Goal: Transaction & Acquisition: Book appointment/travel/reservation

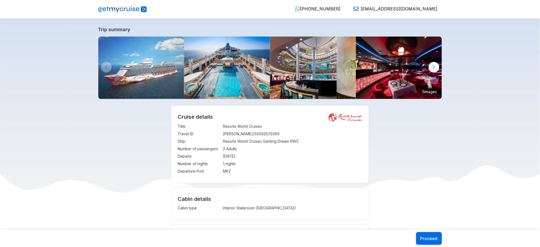
drag, startPoint x: 223, startPoint y: 155, endPoint x: 254, endPoint y: 156, distance: 31.2
click at [254, 156] on td "[DATE]" at bounding box center [292, 155] width 139 height 7
copy td "[DATE]"
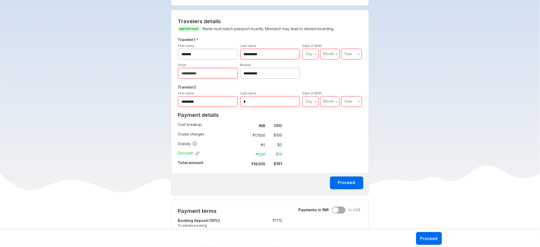
scroll to position [220, 0]
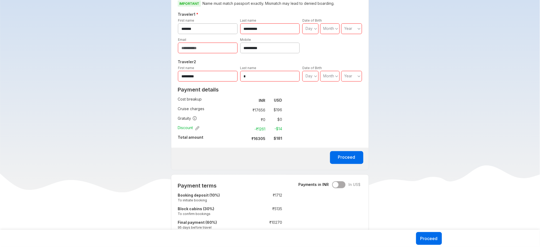
scroll to position [240, 0]
click at [280, 137] on strong "$ 181" at bounding box center [278, 138] width 9 height 5
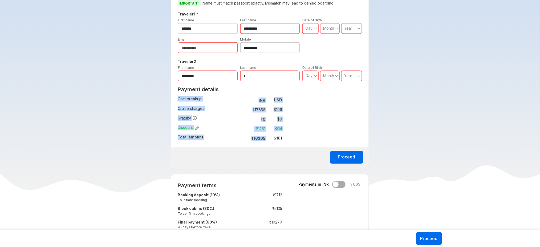
click at [280, 137] on strong "$ 181" at bounding box center [278, 138] width 9 height 5
click at [289, 138] on div "**********" at bounding box center [270, 77] width 198 height 186
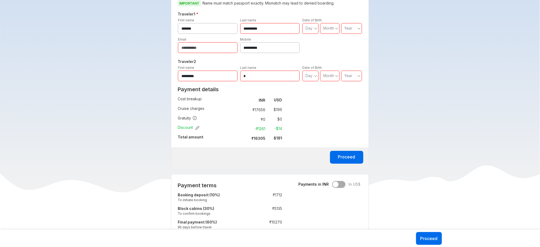
click at [260, 139] on strong "₹ 16305" at bounding box center [259, 138] width 14 height 5
click at [280, 139] on strong "$ 181" at bounding box center [278, 138] width 9 height 5
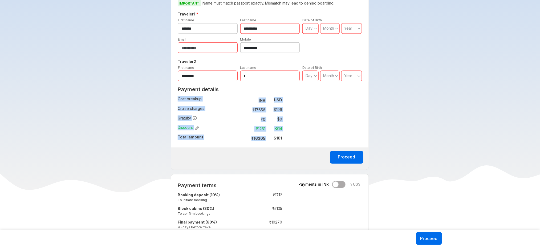
click at [280, 139] on strong "$ 181" at bounding box center [278, 138] width 9 height 5
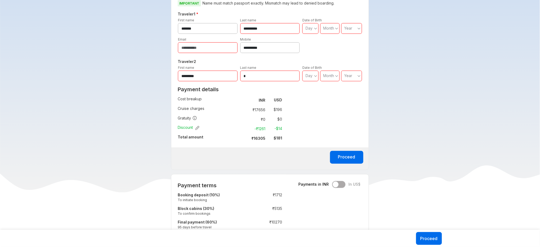
click at [301, 140] on div "**********" at bounding box center [270, 77] width 198 height 186
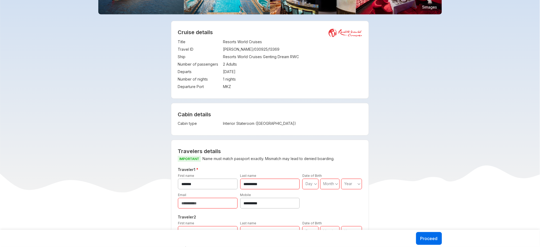
scroll to position [135, 0]
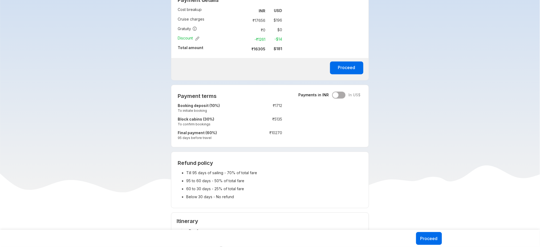
scroll to position [329, 0]
